Goal: Task Accomplishment & Management: Complete application form

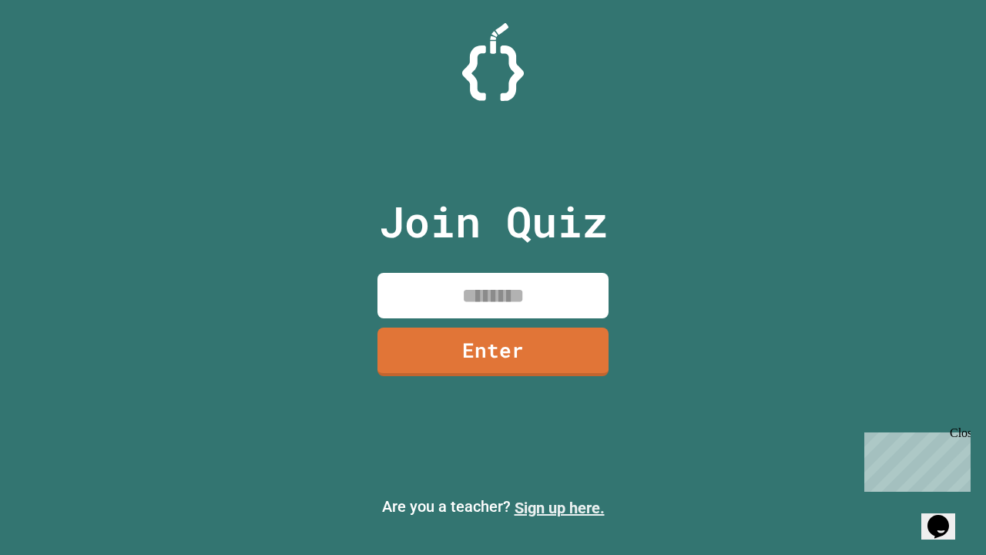
click at [559, 508] on link "Sign up here." at bounding box center [560, 508] width 90 height 18
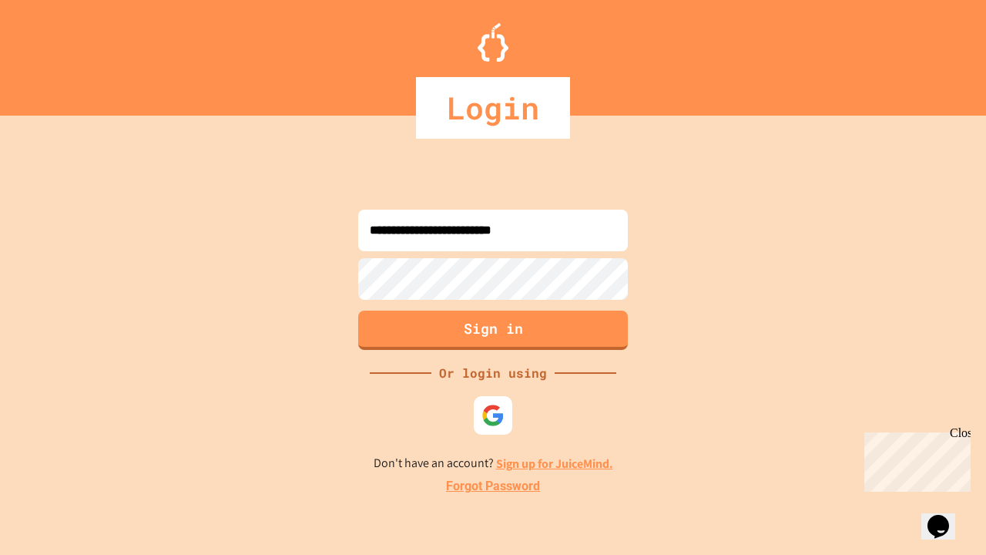
type input "**********"
